Goal: Task Accomplishment & Management: Manage account settings

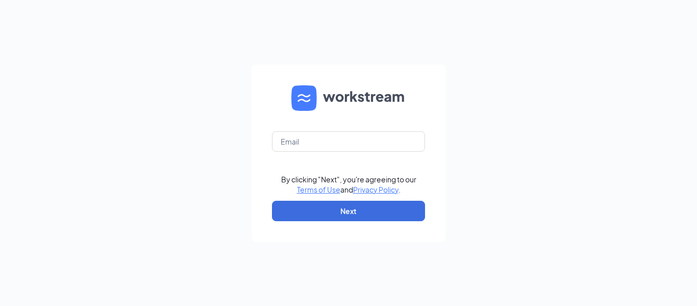
click at [217, 145] on div "By clicking "Next", you're agreeing to our Terms of Use and Privacy Policy . Ne…" at bounding box center [348, 153] width 697 height 306
click at [287, 140] on input "text" at bounding box center [348, 141] width 153 height 20
type input "baxterculvers202@gmail.com"
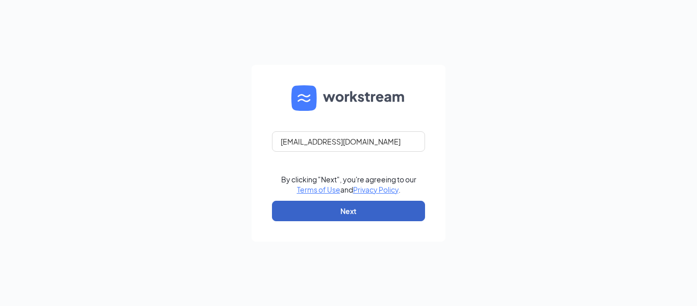
click at [325, 214] on button "Next" at bounding box center [348, 211] width 153 height 20
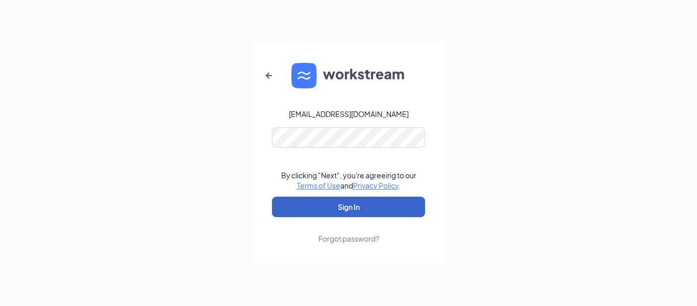
click at [321, 212] on button "Sign In" at bounding box center [348, 207] width 153 height 20
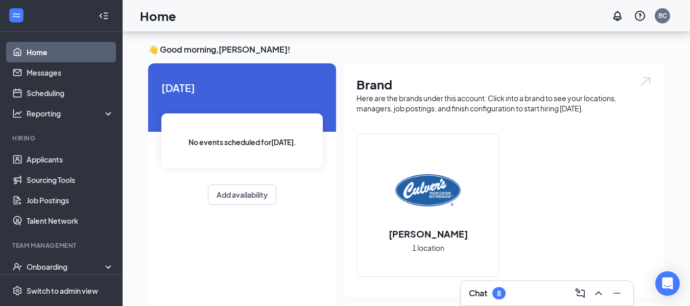
scroll to position [253, 0]
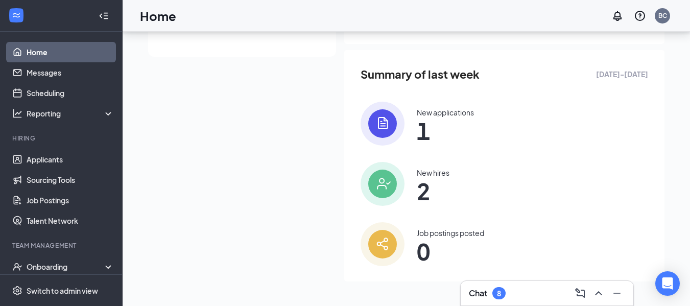
click at [383, 128] on img at bounding box center [382, 124] width 44 height 44
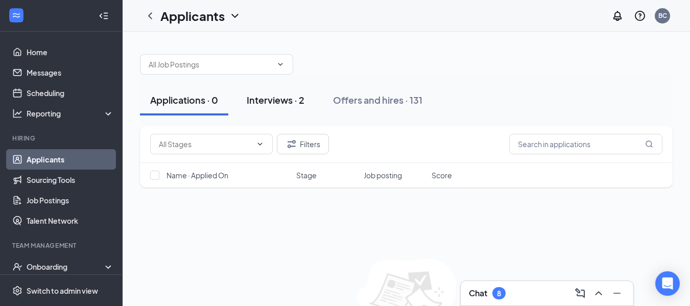
click at [282, 103] on div "Interviews · 2" at bounding box center [276, 99] width 58 height 13
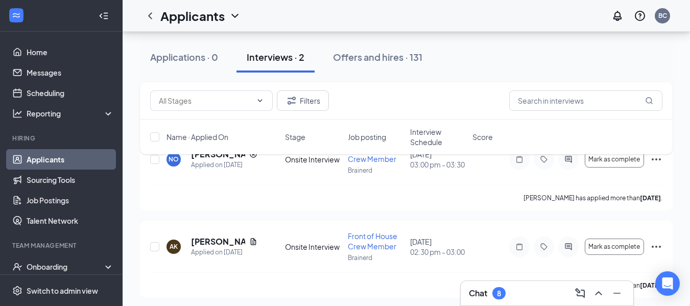
scroll to position [79, 0]
